Goal: Navigation & Orientation: Find specific page/section

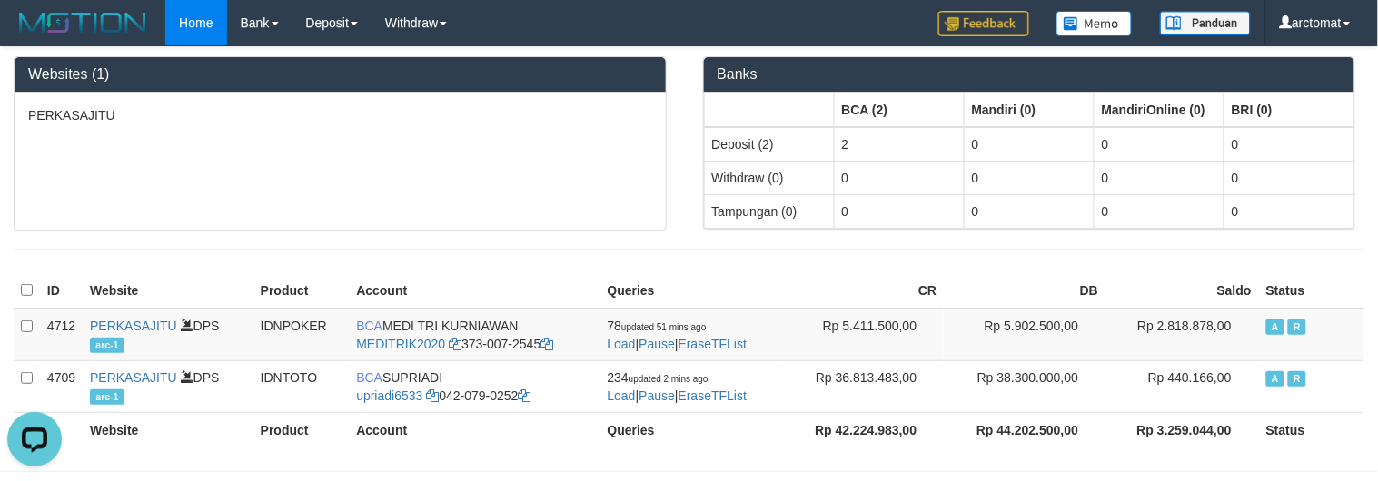
click at [414, 213] on div "PERKASAJITU" at bounding box center [340, 161] width 651 height 137
click at [209, 222] on div "PERKASAJITU" at bounding box center [340, 161] width 651 height 137
